Goal: Navigation & Orientation: Understand site structure

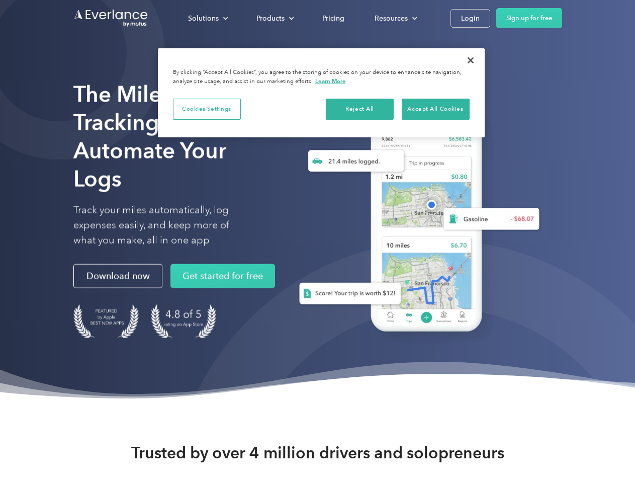
click at [208, 18] on div "Solutions" at bounding box center [203, 18] width 31 height 13
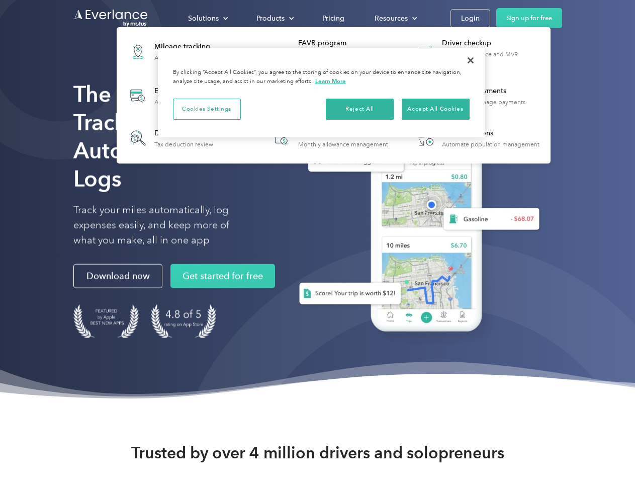
click at [274, 18] on div "Products" at bounding box center [271, 18] width 28 height 13
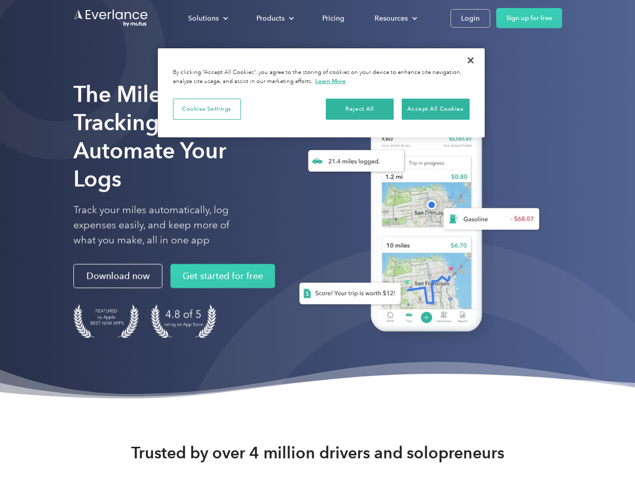
click at [395, 18] on div "Resources" at bounding box center [391, 18] width 33 height 13
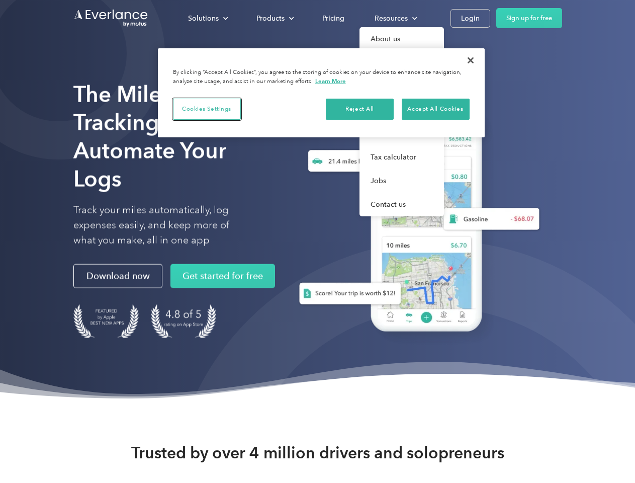
click at [207, 109] on button "Cookies Settings" at bounding box center [207, 109] width 68 height 21
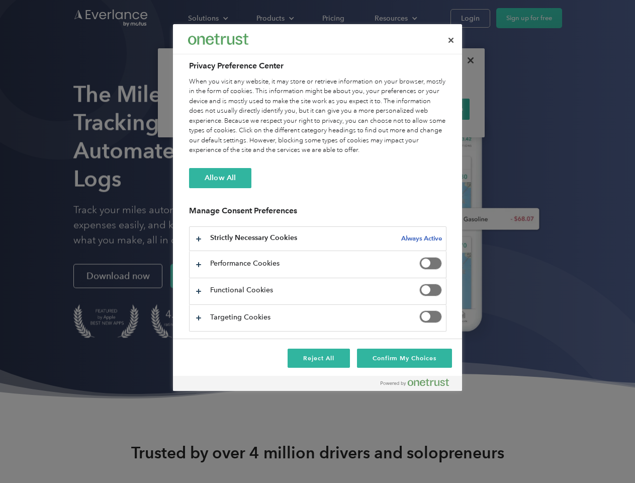
click at [360, 109] on div "When you visit any website, it may store or retrieve information on your browse…" at bounding box center [318, 116] width 258 height 78
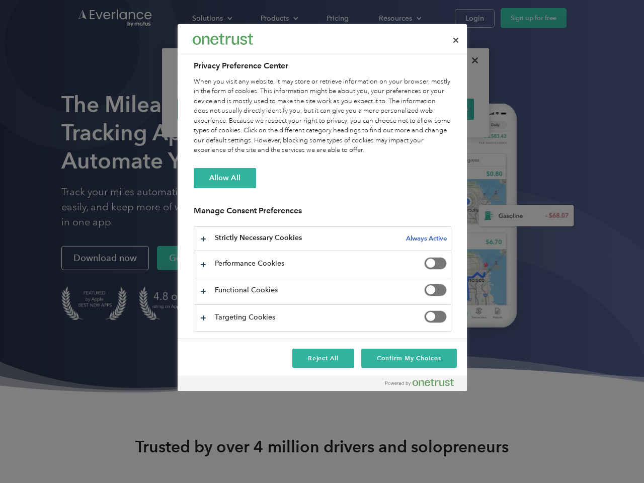
click at [436, 109] on div "When you visit any website, it may store or retrieve information on your browse…" at bounding box center [323, 116] width 258 height 78
click at [471, 60] on div at bounding box center [322, 241] width 644 height 483
